Goal: Obtain resource: Obtain resource

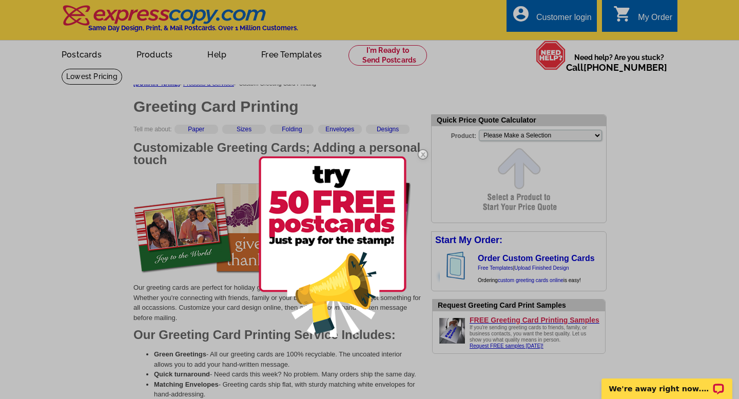
click at [423, 155] on img at bounding box center [423, 155] width 30 height 30
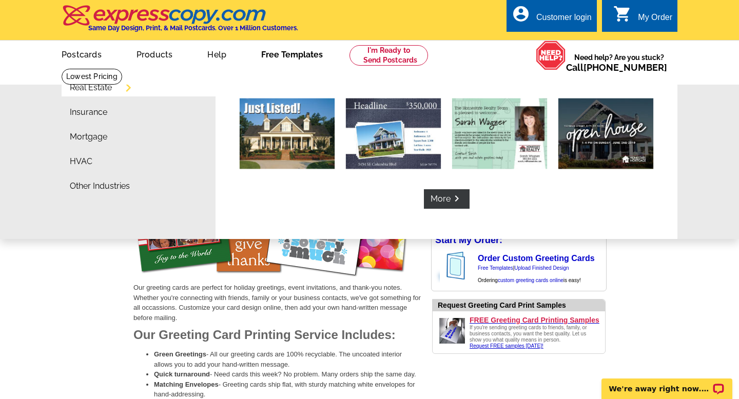
click at [293, 52] on link "Free Templates" at bounding box center [292, 54] width 94 height 24
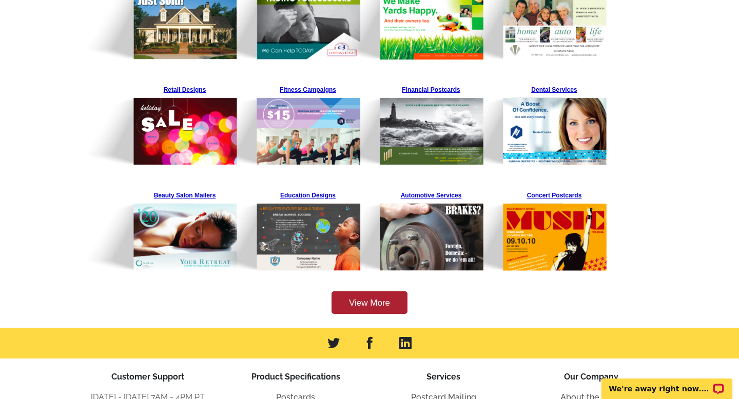
scroll to position [271, 0]
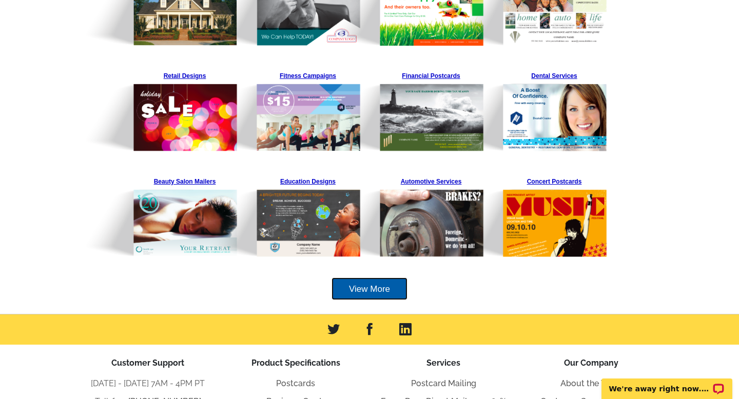
click at [363, 285] on link "View More" at bounding box center [370, 289] width 76 height 23
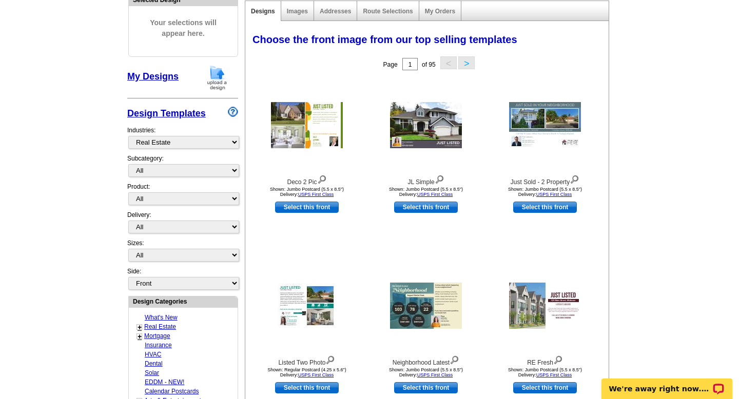
scroll to position [139, 0]
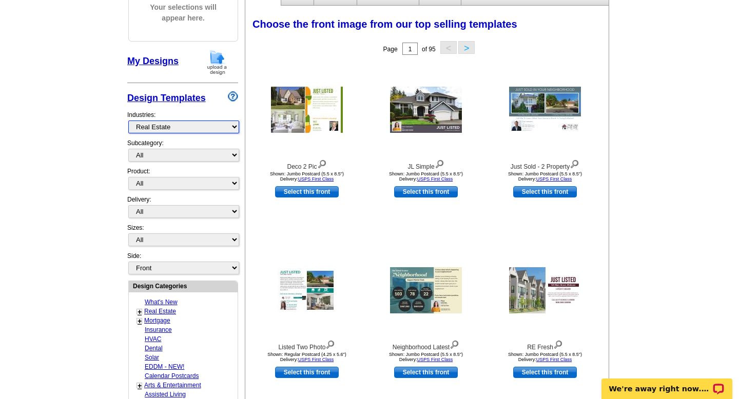
click at [187, 124] on select "What's New Real Estate Mortgage Insurance HVAC Dental Solar EDDM - NEW! Calenda…" at bounding box center [183, 127] width 111 height 13
select select "768"
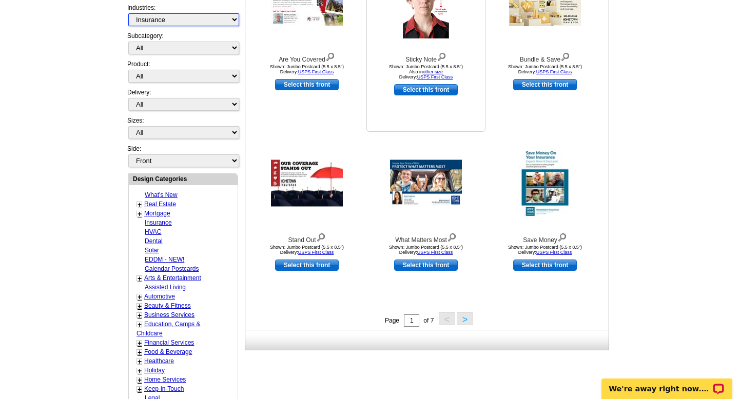
scroll to position [249, 0]
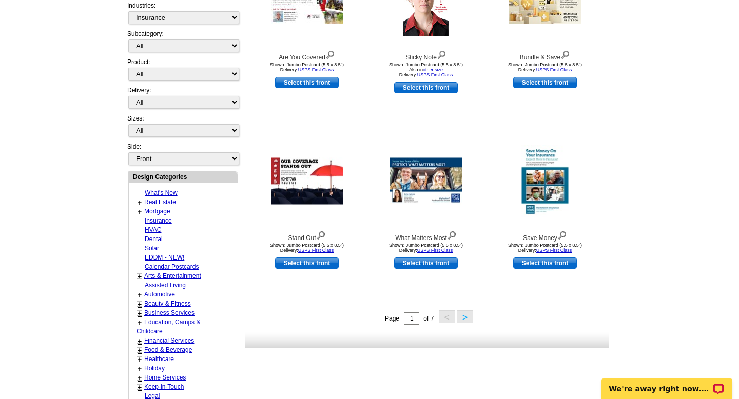
click at [464, 318] on button ">" at bounding box center [465, 317] width 16 height 13
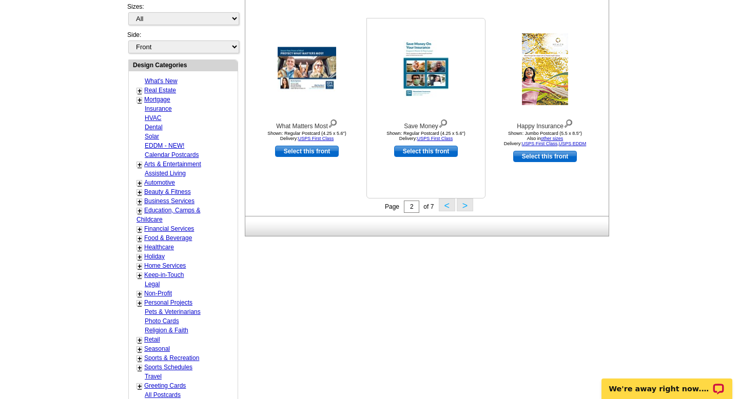
scroll to position [355, 0]
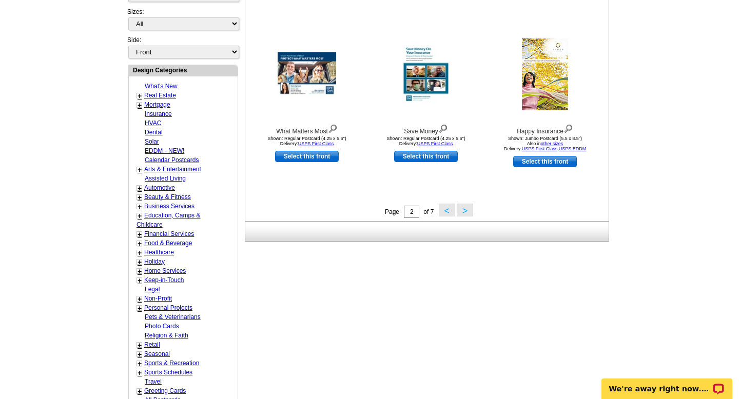
click at [463, 209] on button ">" at bounding box center [465, 210] width 16 height 13
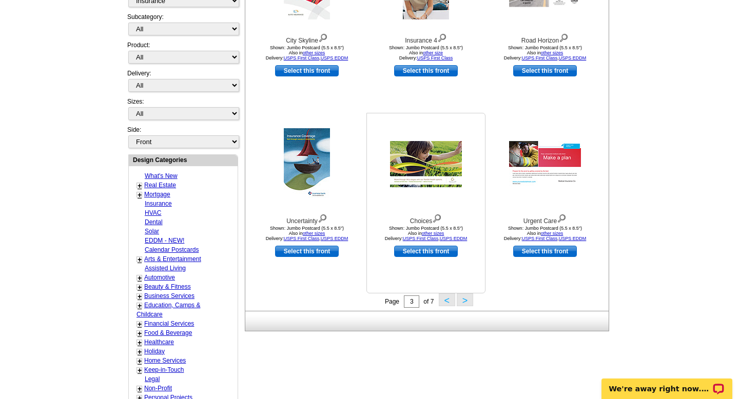
scroll to position [277, 0]
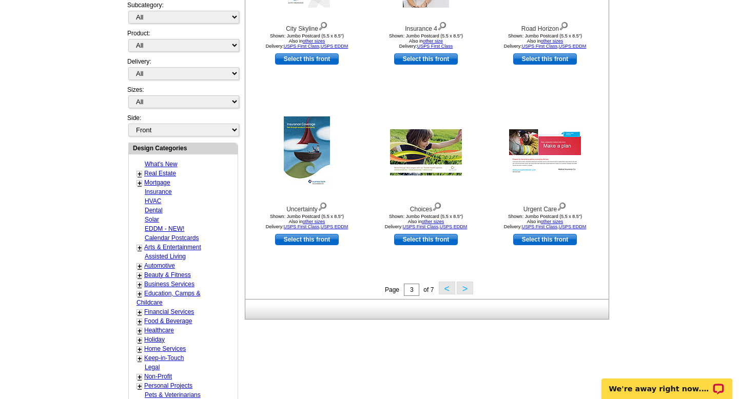
click at [469, 287] on button ">" at bounding box center [465, 288] width 16 height 13
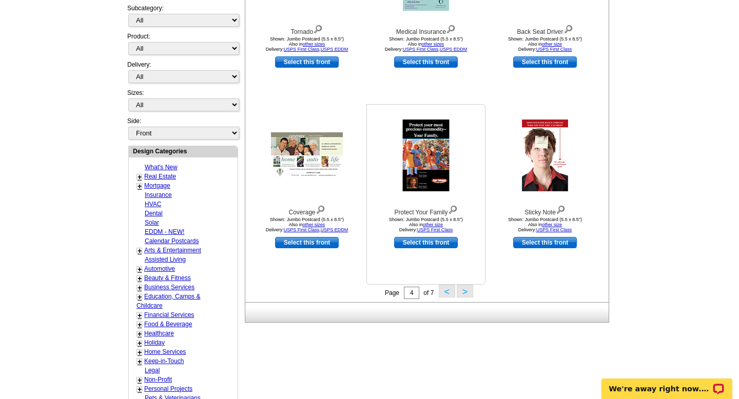
scroll to position [276, 0]
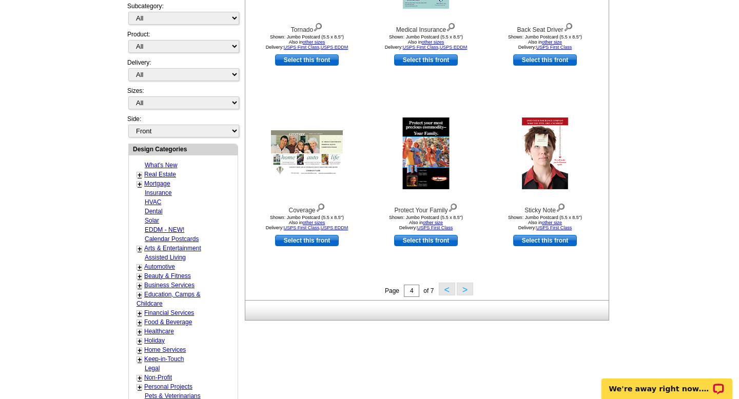
click at [445, 287] on button "<" at bounding box center [447, 289] width 16 height 13
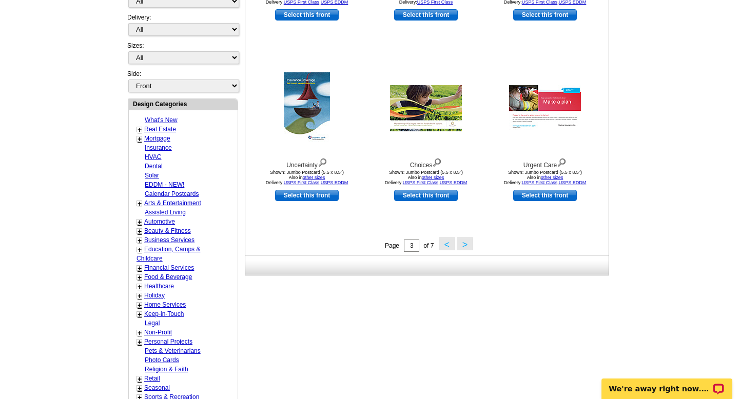
scroll to position [325, 0]
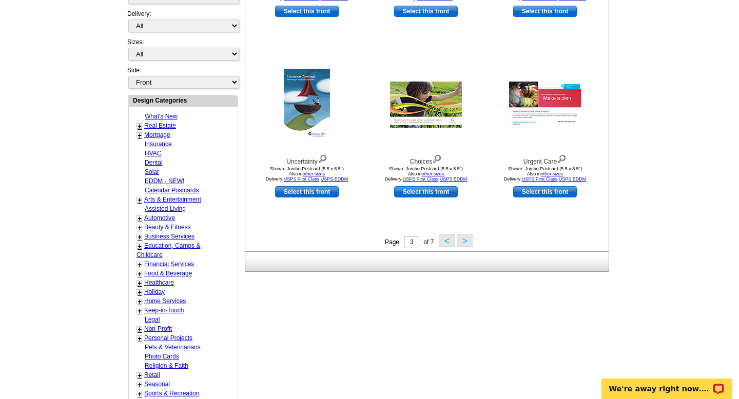
click at [447, 242] on button "<" at bounding box center [447, 240] width 16 height 13
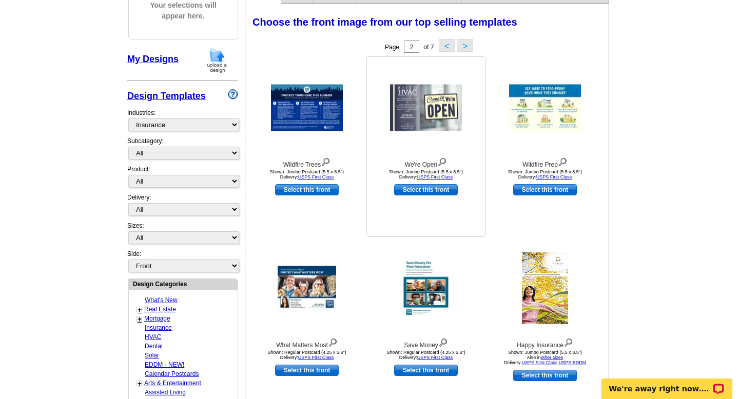
scroll to position [142, 0]
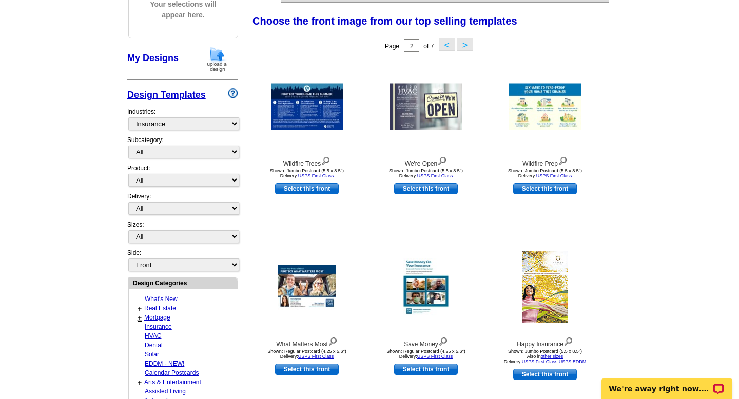
click at [446, 45] on button "<" at bounding box center [447, 44] width 16 height 13
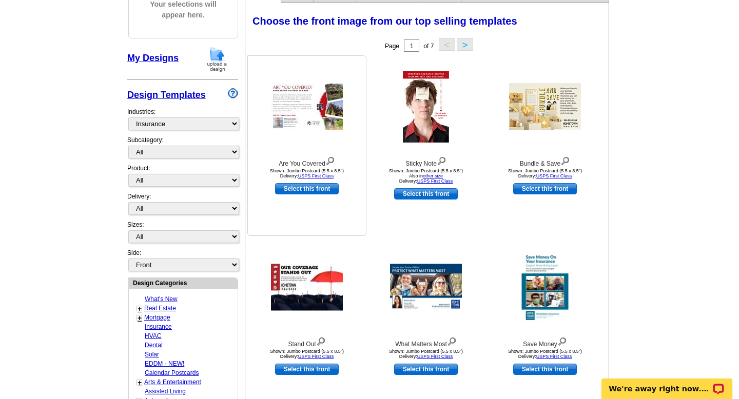
click at [305, 110] on img at bounding box center [307, 107] width 72 height 46
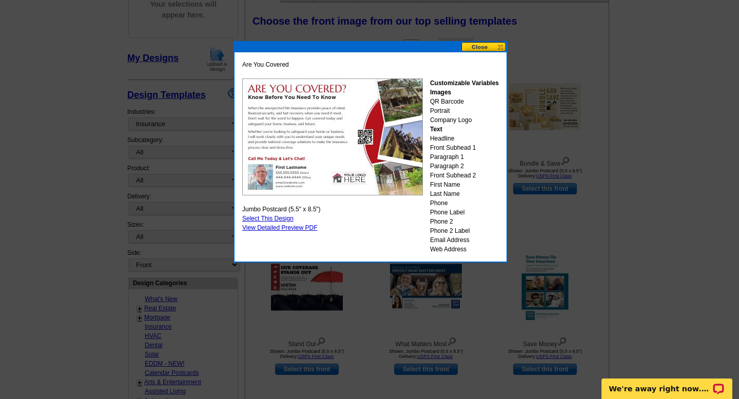
click at [482, 43] on button at bounding box center [484, 47] width 45 height 10
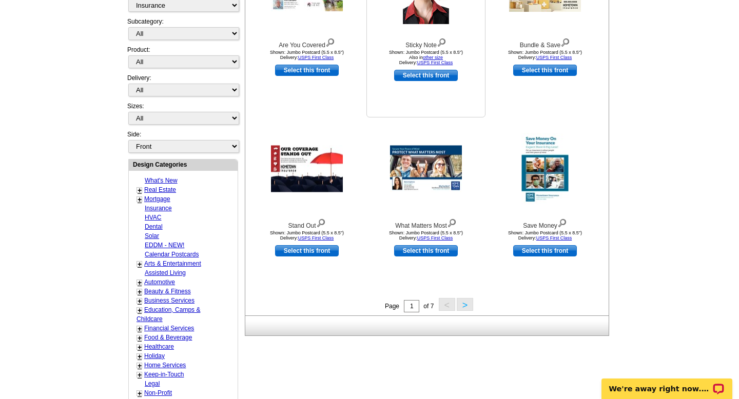
scroll to position [268, 0]
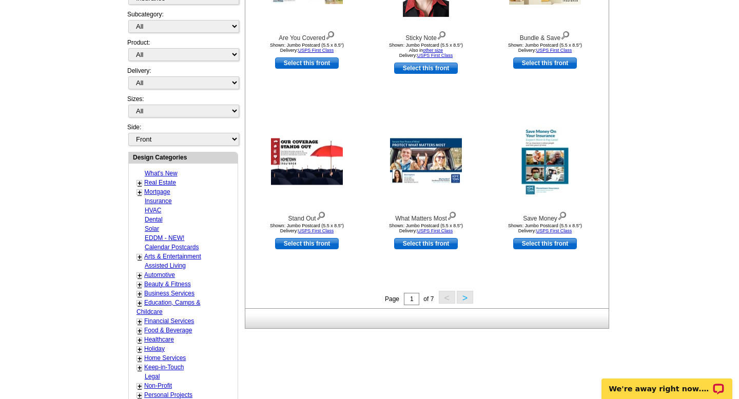
click at [467, 298] on button ">" at bounding box center [465, 297] width 16 height 13
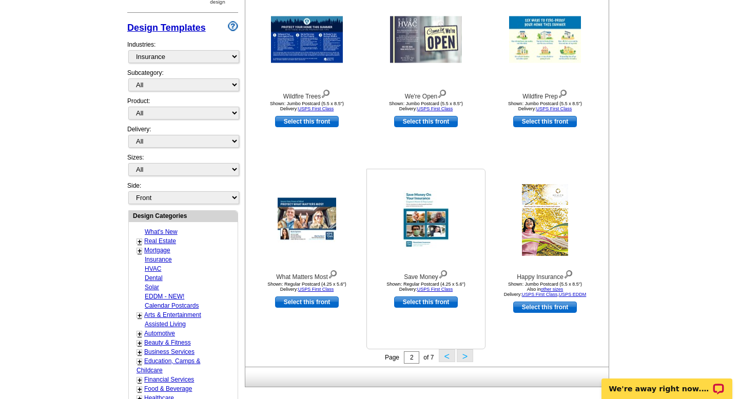
scroll to position [234, 0]
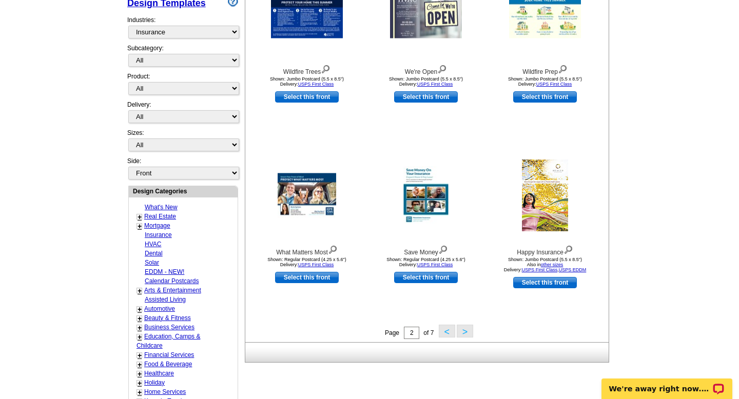
click at [466, 329] on button ">" at bounding box center [465, 331] width 16 height 13
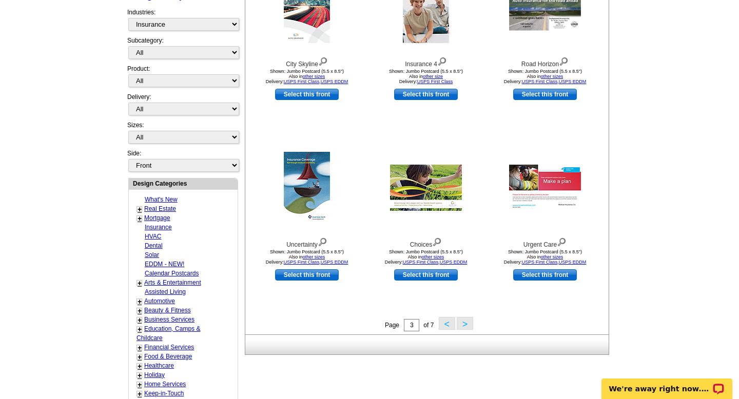
scroll to position [261, 0]
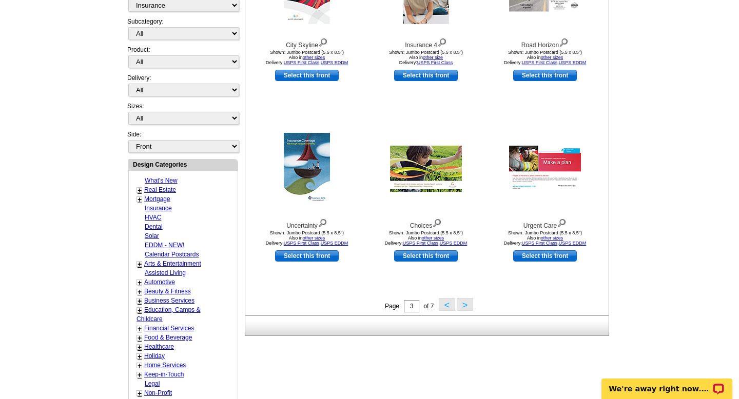
click at [463, 309] on button ">" at bounding box center [465, 304] width 16 height 13
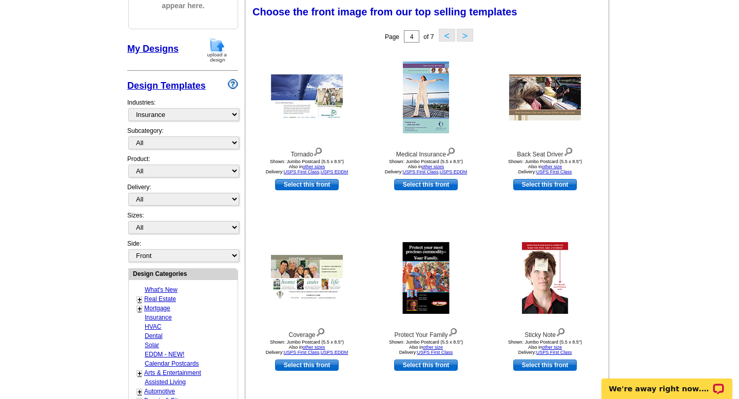
scroll to position [151, 0]
